Goal: Task Accomplishment & Management: Use online tool/utility

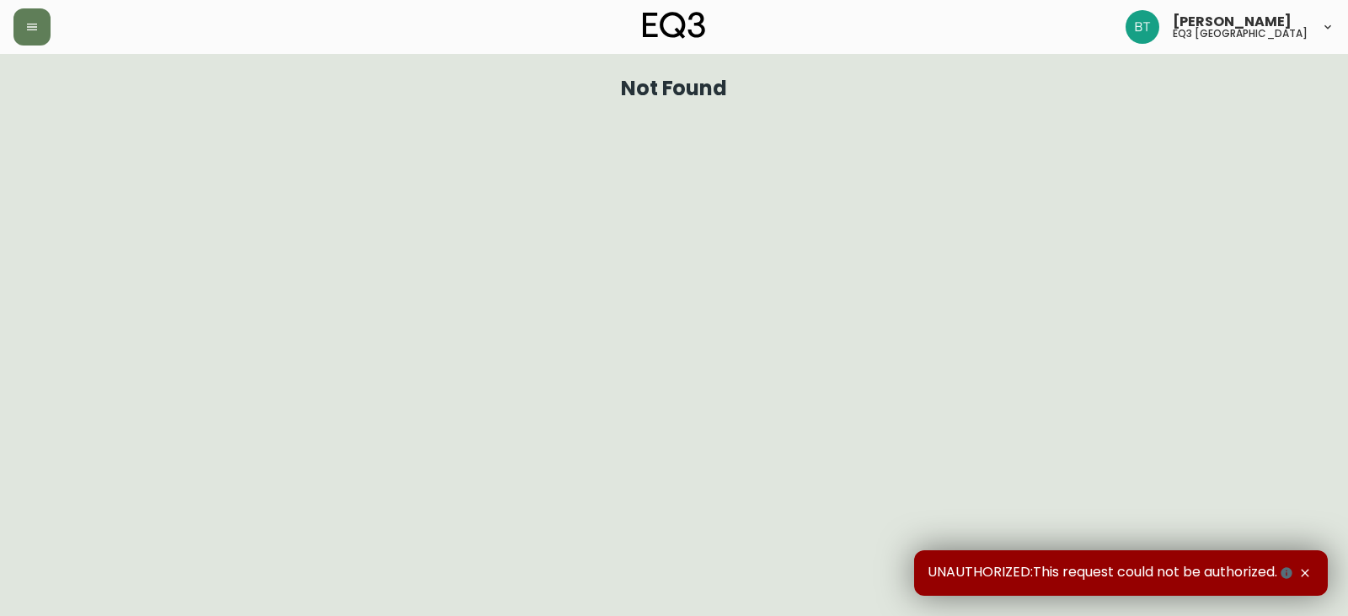
drag, startPoint x: 29, startPoint y: 32, endPoint x: 19, endPoint y: 53, distance: 23.7
click at [25, 33] on icon "button" at bounding box center [31, 26] width 13 height 13
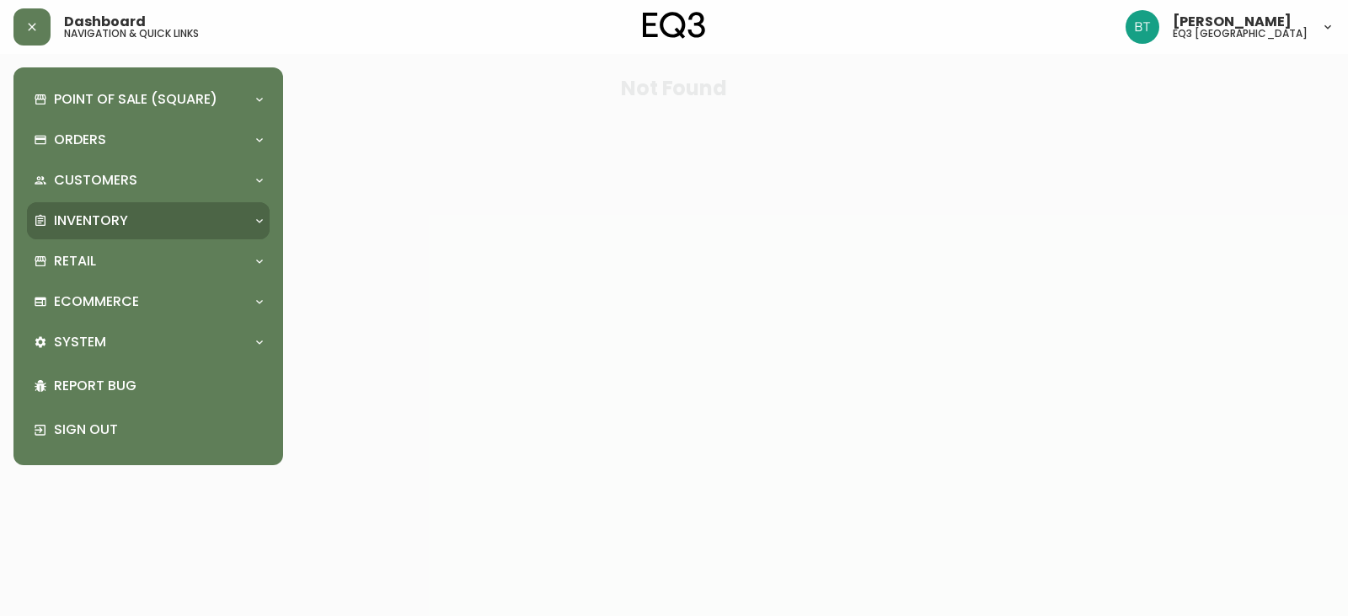
click at [93, 211] on p "Inventory" at bounding box center [91, 220] width 74 height 19
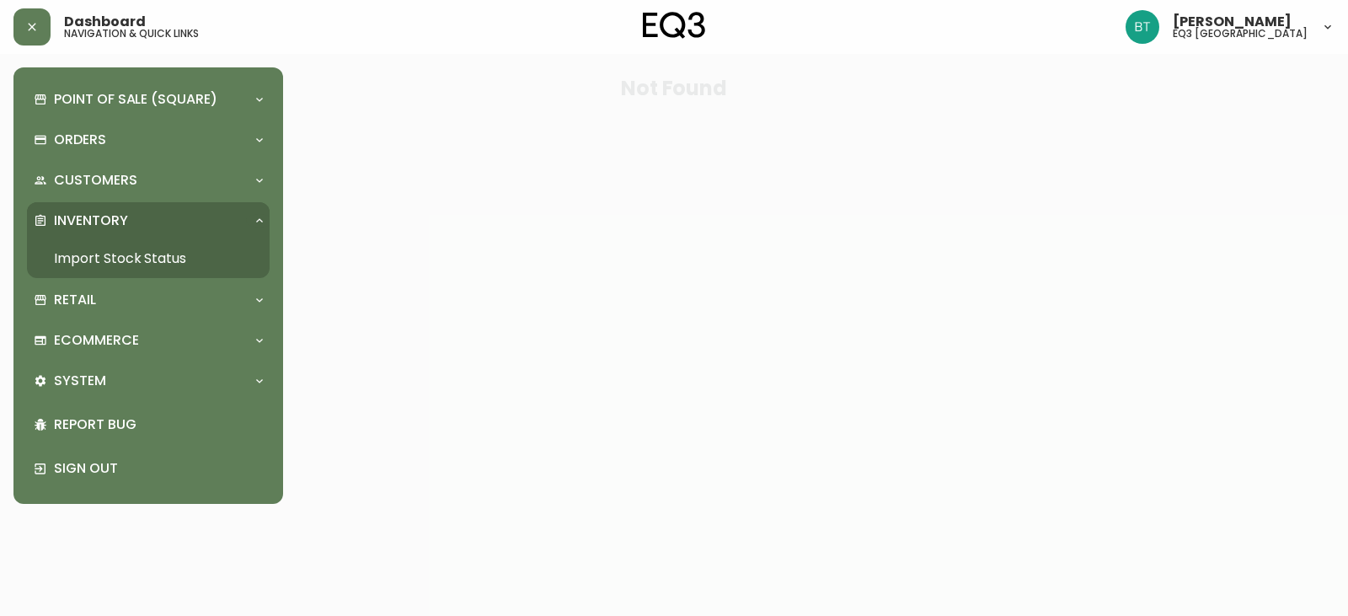
click at [116, 242] on link "Import Stock Status" at bounding box center [148, 258] width 243 height 39
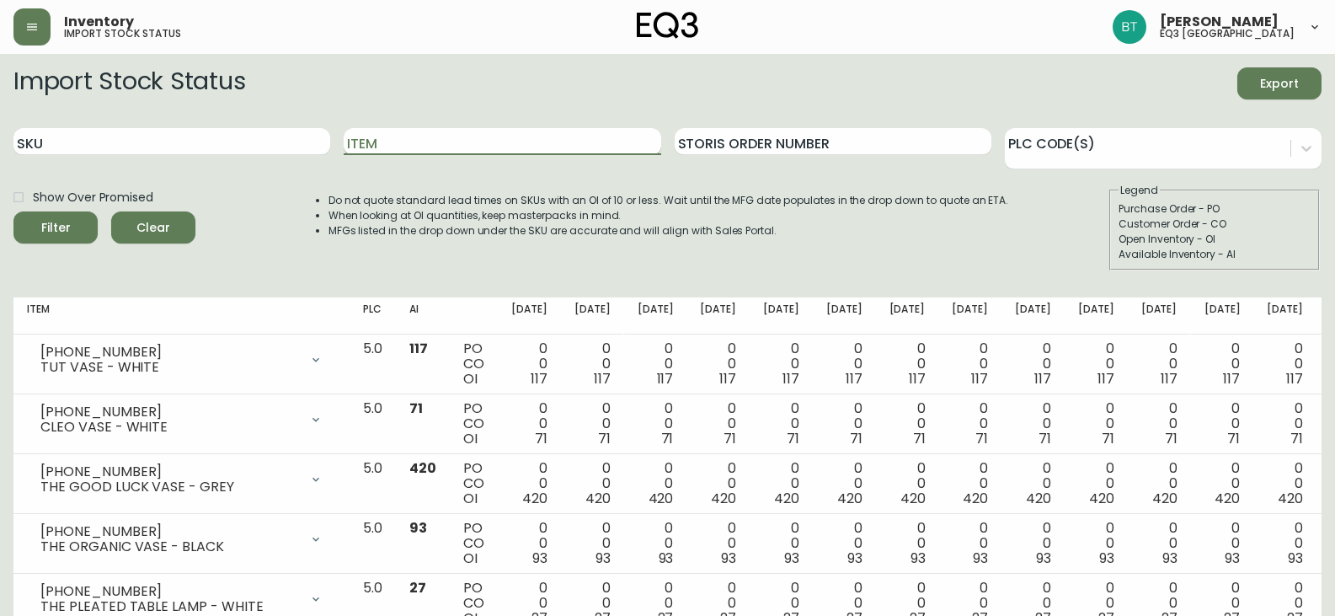
click at [372, 147] on input "Item" at bounding box center [502, 141] width 317 height 27
type input "PROTEA"
click at [13, 211] on button "Filter" at bounding box center [55, 227] width 84 height 32
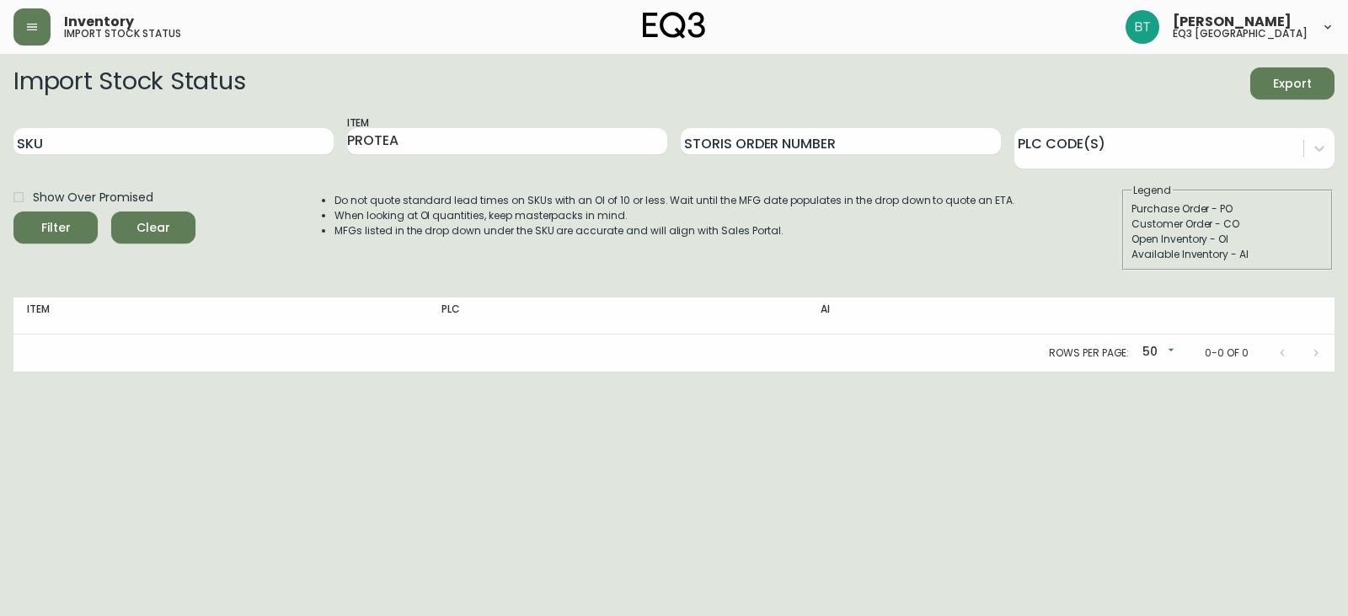
click at [1292, 48] on div "Inventory import stock status [PERSON_NAME] eq3 [GEOGRAPHIC_DATA]" at bounding box center [673, 27] width 1321 height 54
